Goal: Information Seeking & Learning: Compare options

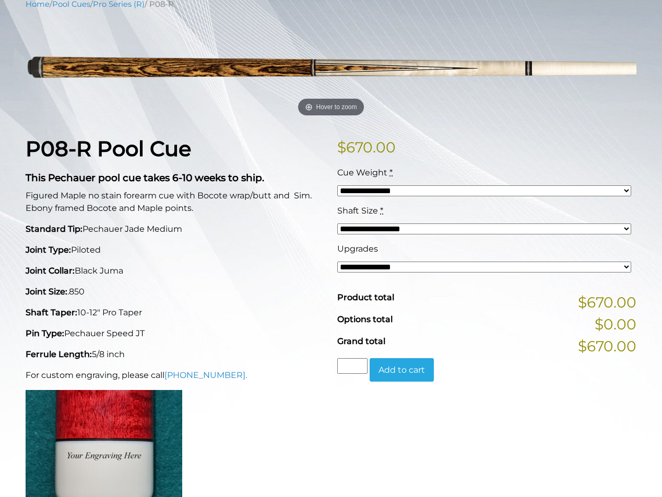
scroll to position [137, 0]
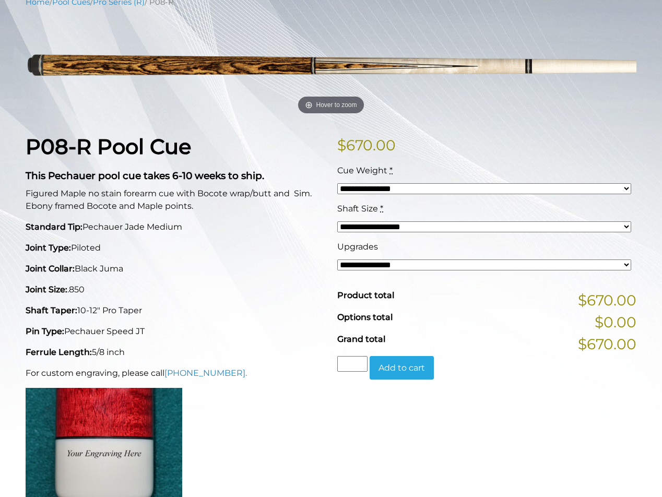
select select "*****"
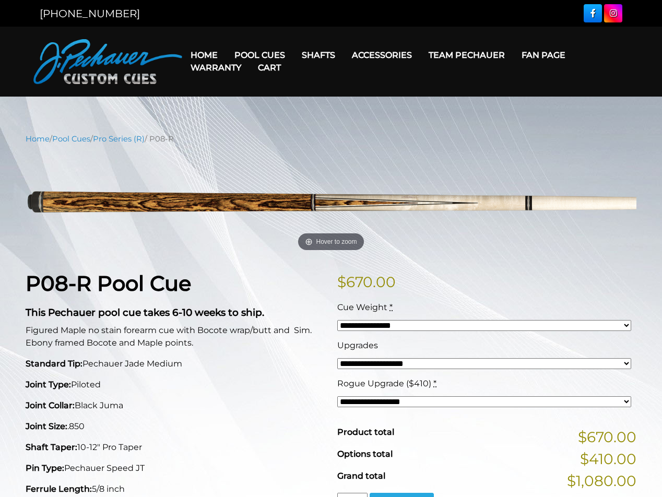
scroll to position [0, 0]
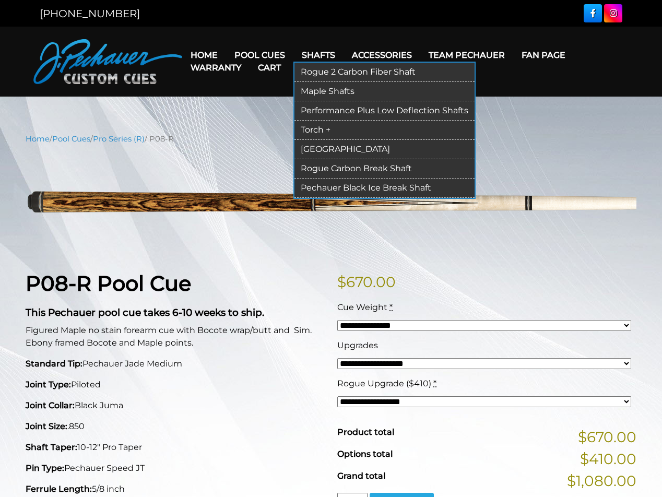
click at [327, 73] on link "Rogue 2 Carbon Fiber Shaft" at bounding box center [384, 72] width 180 height 19
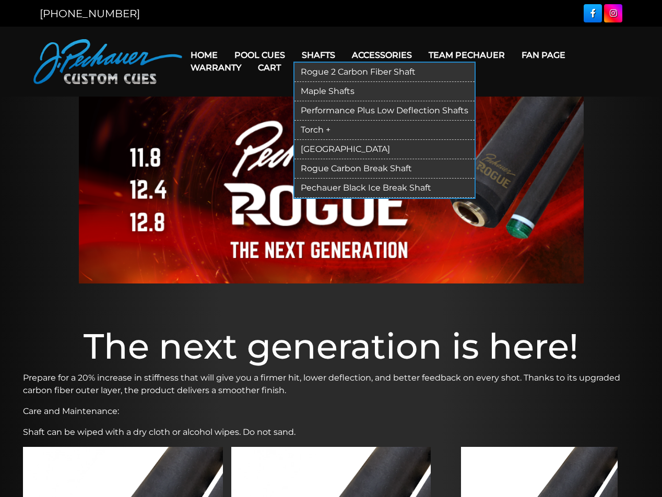
click at [328, 148] on link "[GEOGRAPHIC_DATA]" at bounding box center [384, 149] width 180 height 19
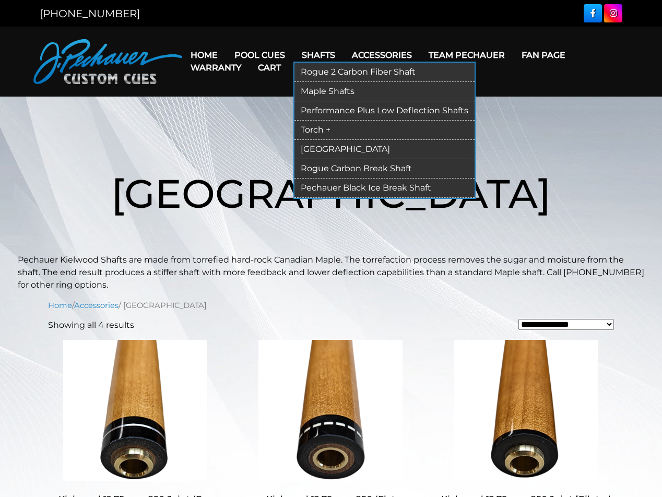
click at [325, 128] on link "Torch +" at bounding box center [384, 130] width 180 height 19
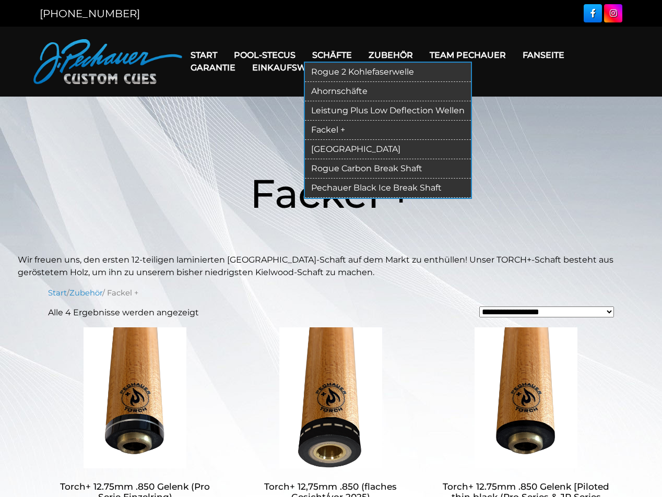
click at [334, 129] on link "Fackel +" at bounding box center [388, 130] width 166 height 19
click at [336, 70] on link "Rogue 2 Kohlefaserwelle" at bounding box center [388, 72] width 166 height 19
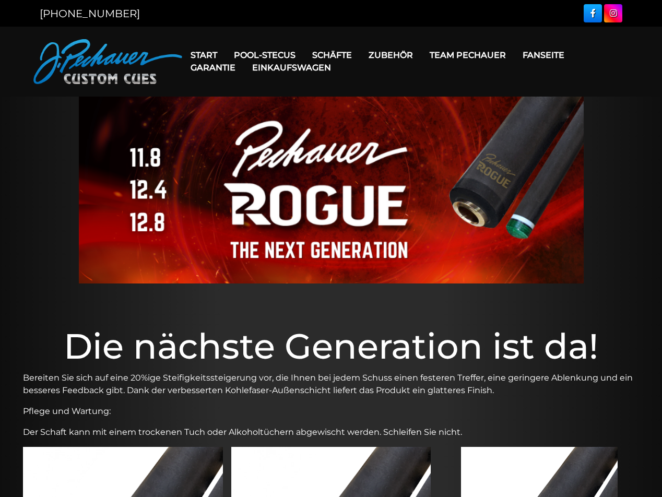
scroll to position [3, 0]
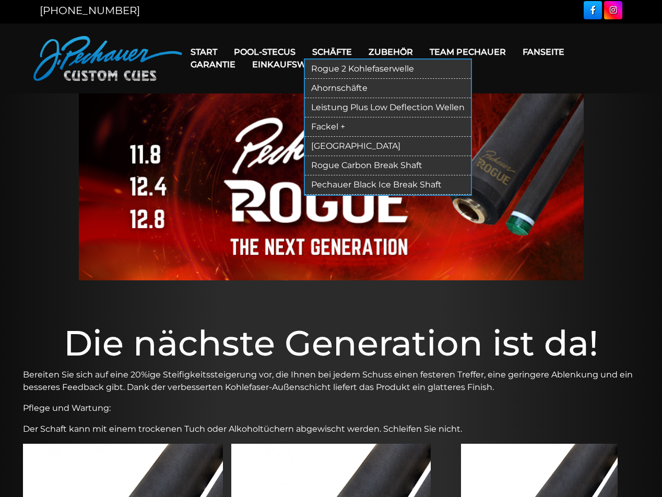
click at [340, 106] on link "Leistung Plus Low Deflection Wellen" at bounding box center [388, 107] width 166 height 19
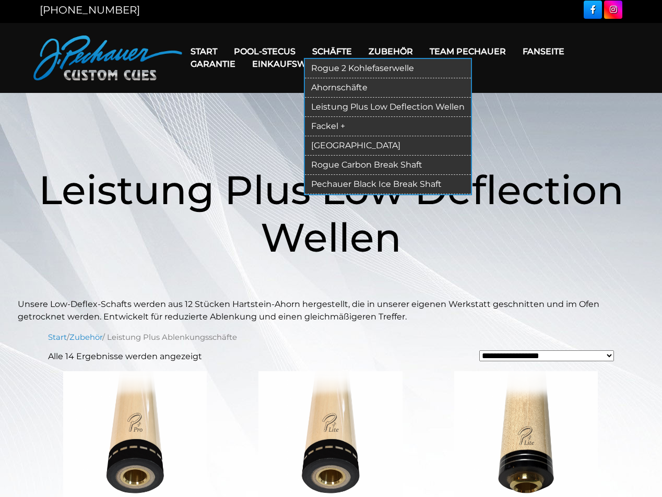
click at [341, 111] on link "Leistung Plus Low Deflection Wellen" at bounding box center [388, 107] width 166 height 19
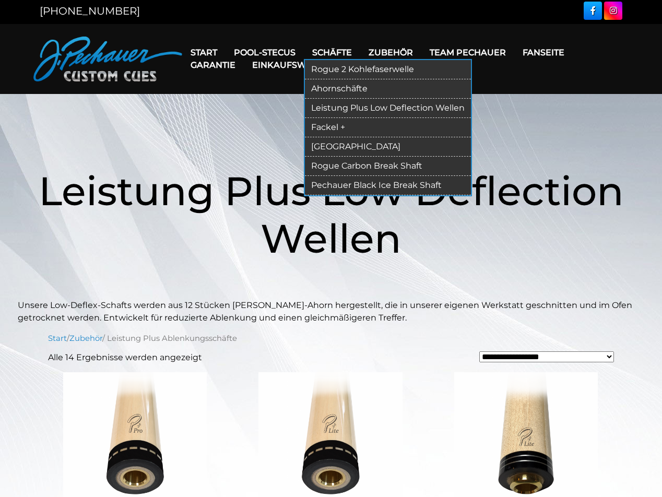
scroll to position [7, 0]
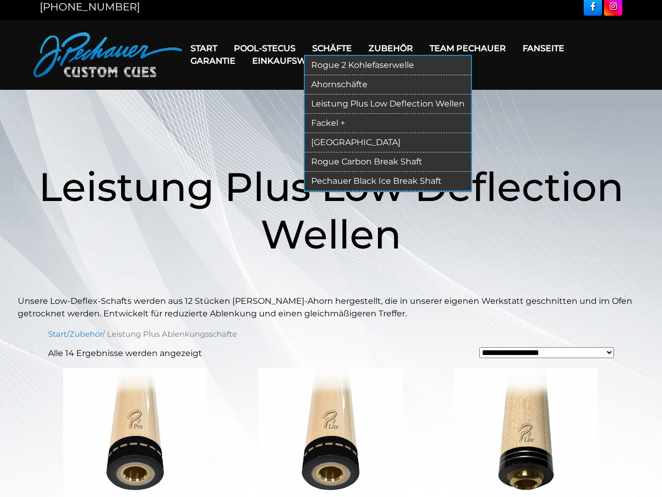
click at [347, 85] on link "Ahornschäfte" at bounding box center [388, 84] width 166 height 19
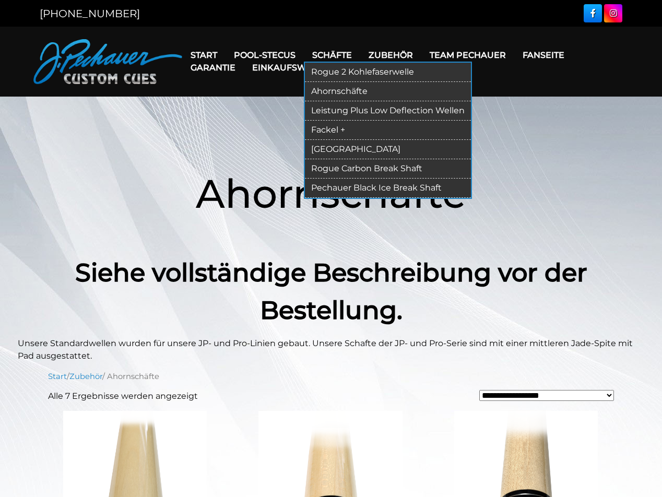
click at [344, 70] on link "Rogue 2 Kohlefaserwelle" at bounding box center [388, 72] width 166 height 19
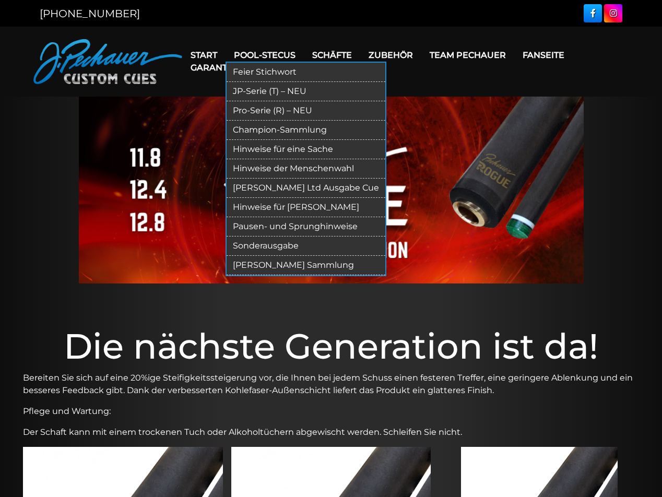
click at [262, 112] on link "Pro-Serie (R) – NEU" at bounding box center [306, 110] width 159 height 19
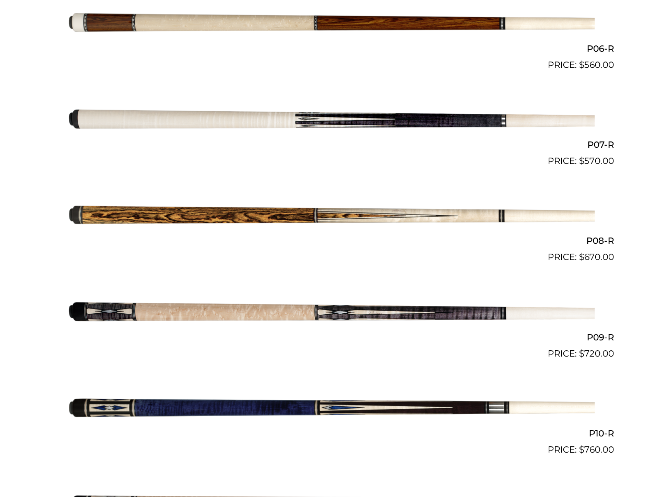
scroll to position [833, 0]
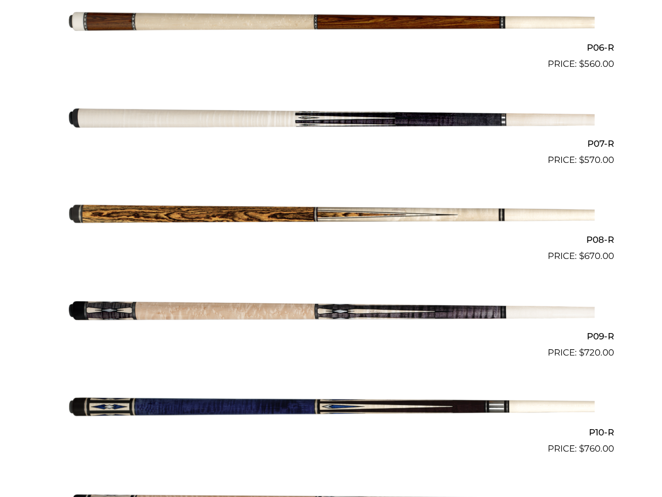
click at [353, 209] on img at bounding box center [330, 215] width 527 height 88
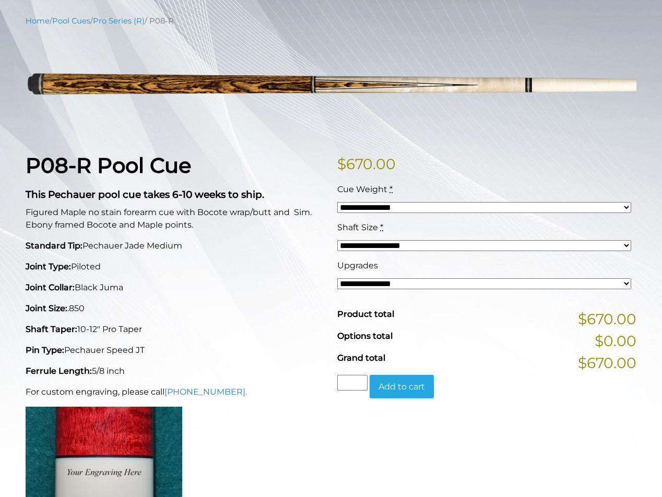
scroll to position [119, 0]
